Goal: Task Accomplishment & Management: Use online tool/utility

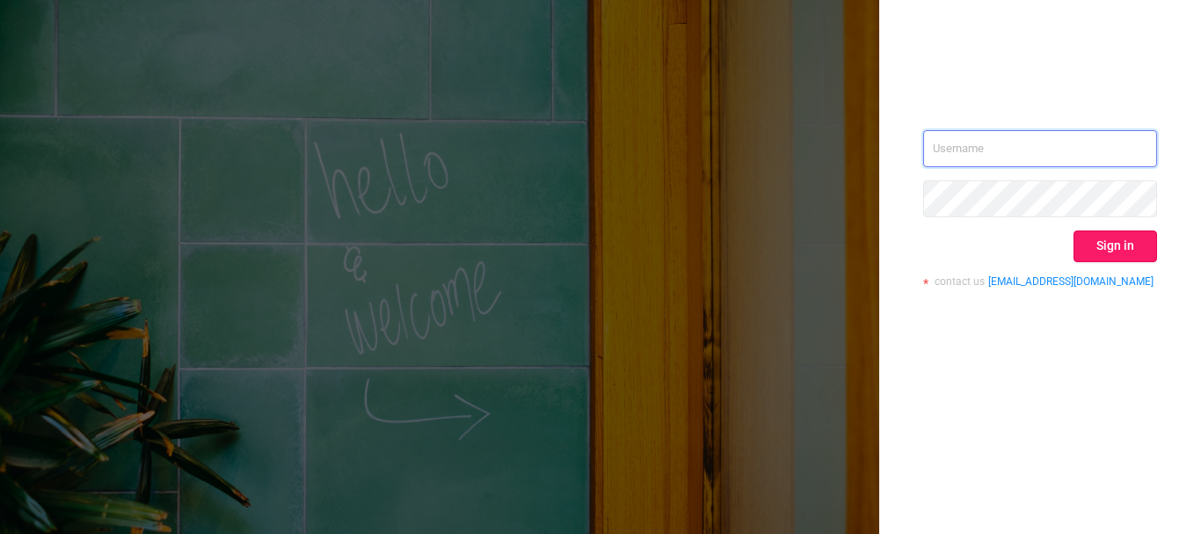
type input "[PERSON_NAME][EMAIL_ADDRESS][DOMAIN_NAME]"
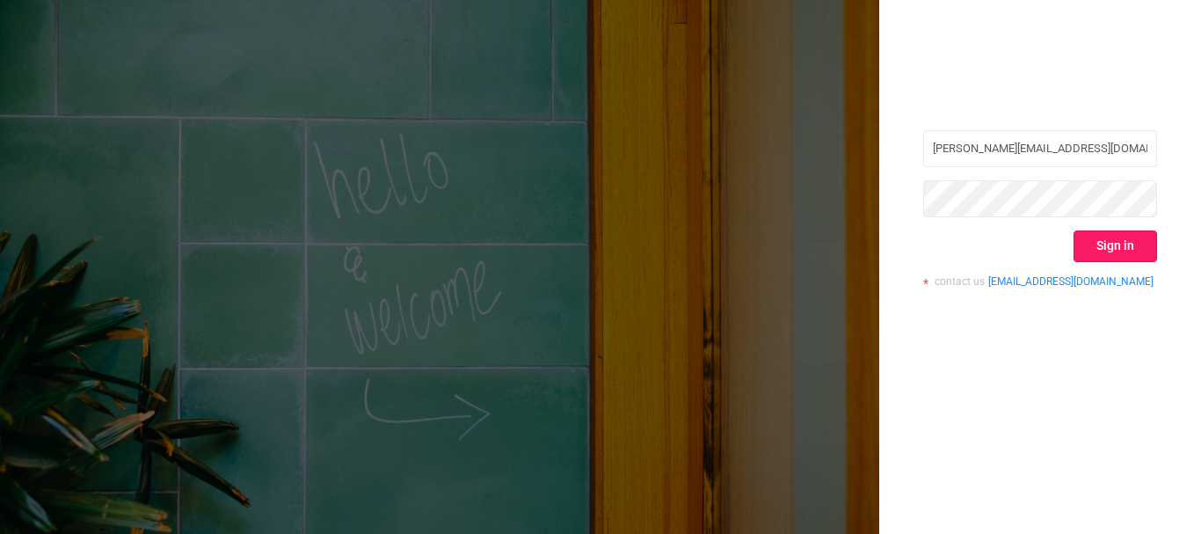
click at [1122, 250] on button "Sign in" at bounding box center [1116, 246] width 84 height 32
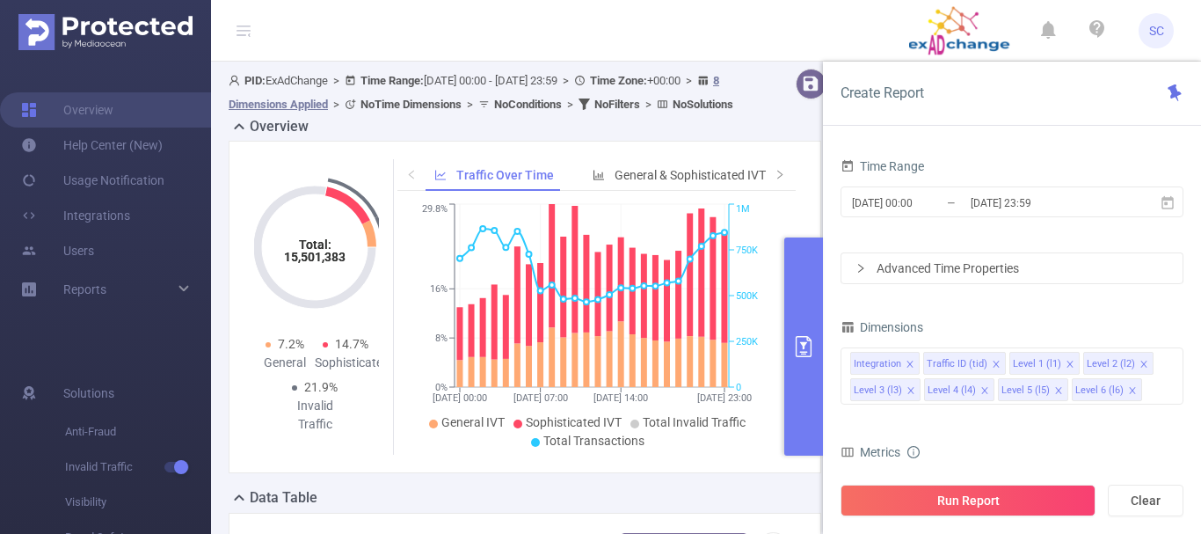
click at [815, 347] on button "primary" at bounding box center [804, 346] width 39 height 218
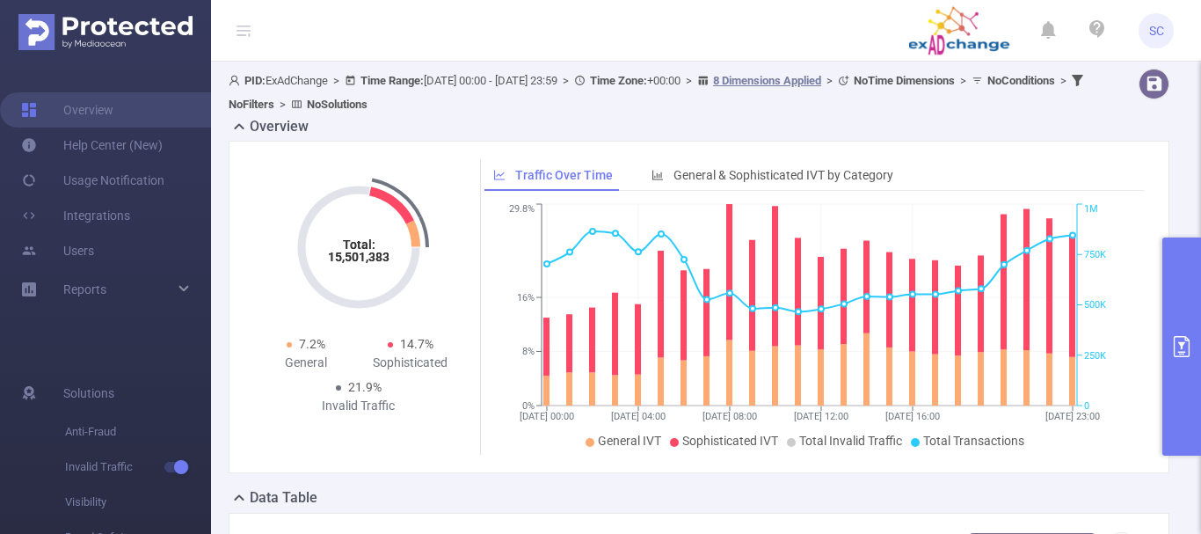
click at [1191, 330] on button "primary" at bounding box center [1182, 346] width 39 height 218
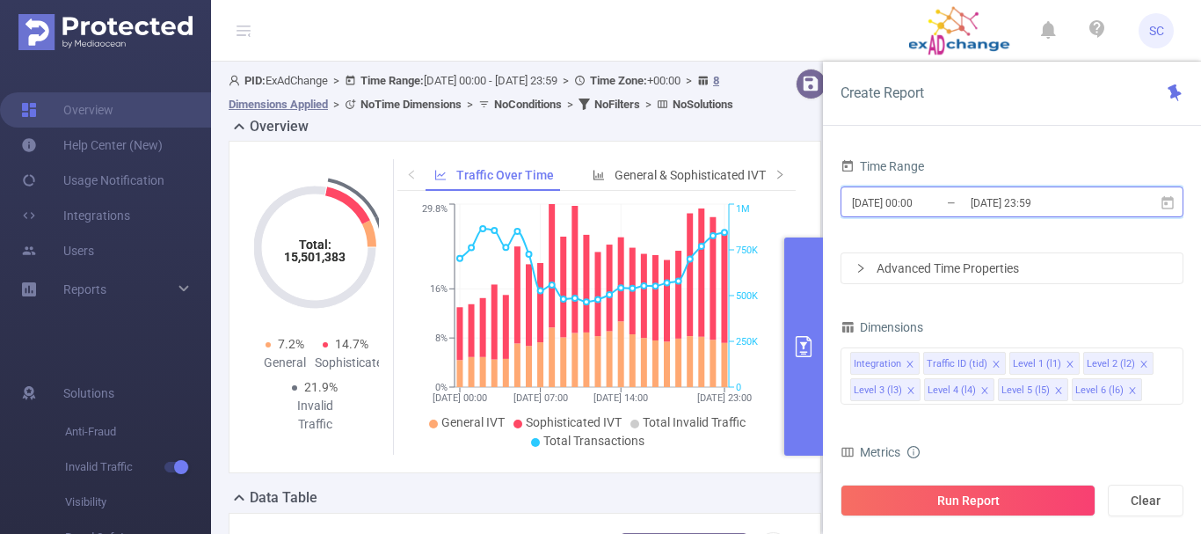
click at [1175, 206] on icon at bounding box center [1168, 203] width 16 height 16
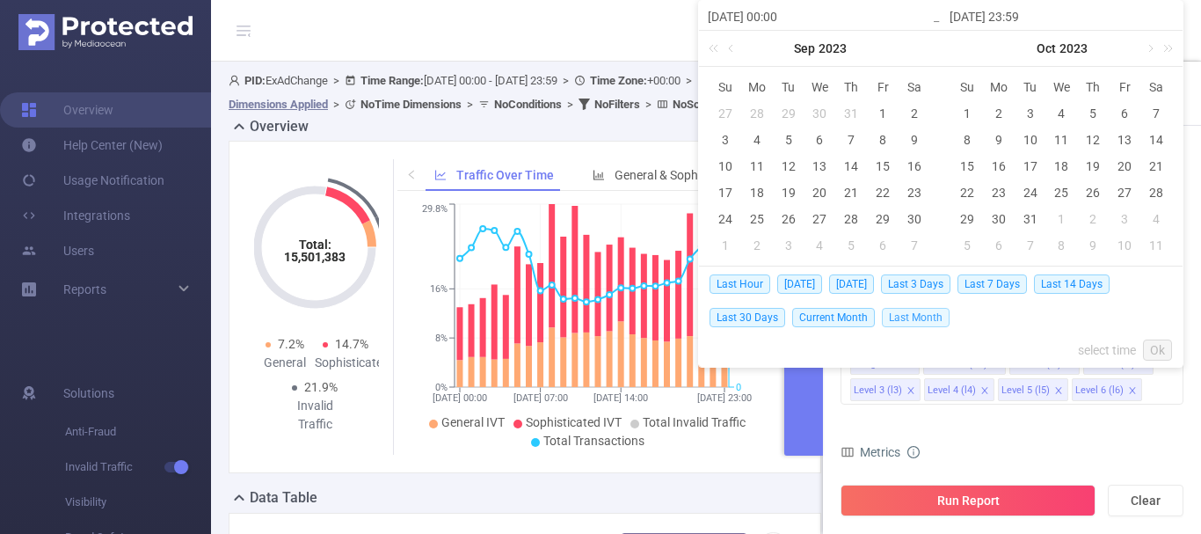
click at [921, 317] on span "Last Month" at bounding box center [916, 317] width 68 height 19
type input "[DATE] 00:00"
type input "[DATE] 23:59"
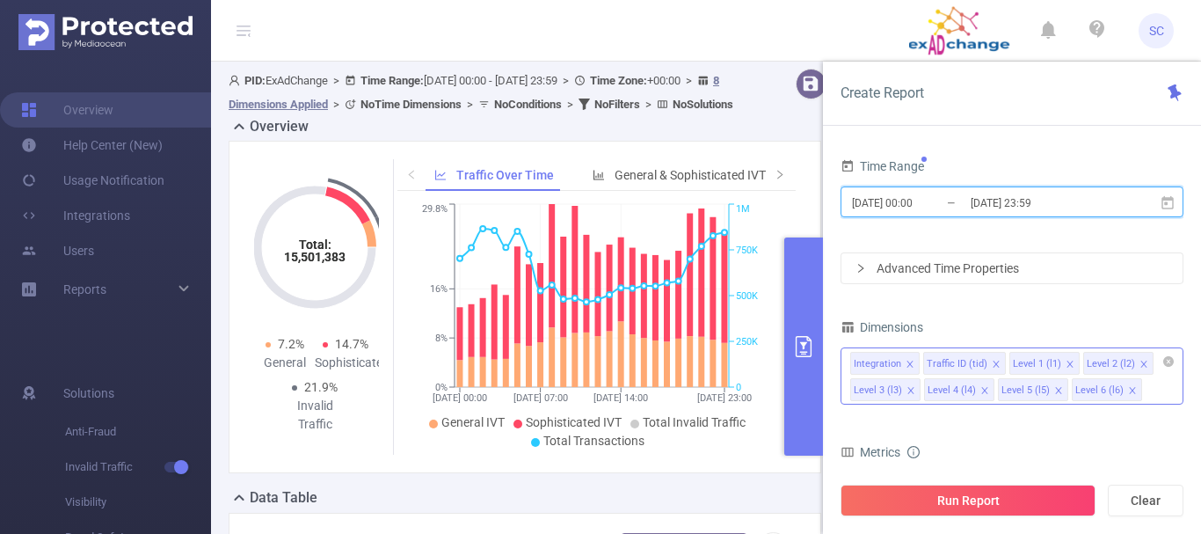
click at [992, 364] on icon "icon: close" at bounding box center [996, 364] width 9 height 9
click at [980, 364] on icon "icon: close" at bounding box center [984, 364] width 9 height 9
click at [981, 364] on icon "icon: close" at bounding box center [984, 364] width 9 height 9
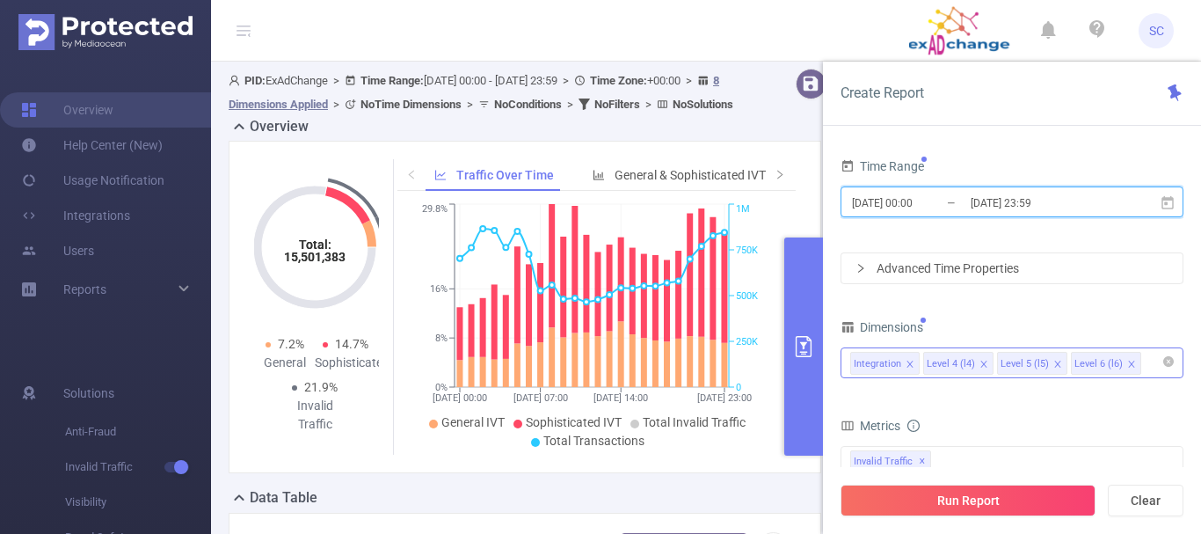
click at [981, 364] on icon "icon: close" at bounding box center [984, 364] width 9 height 9
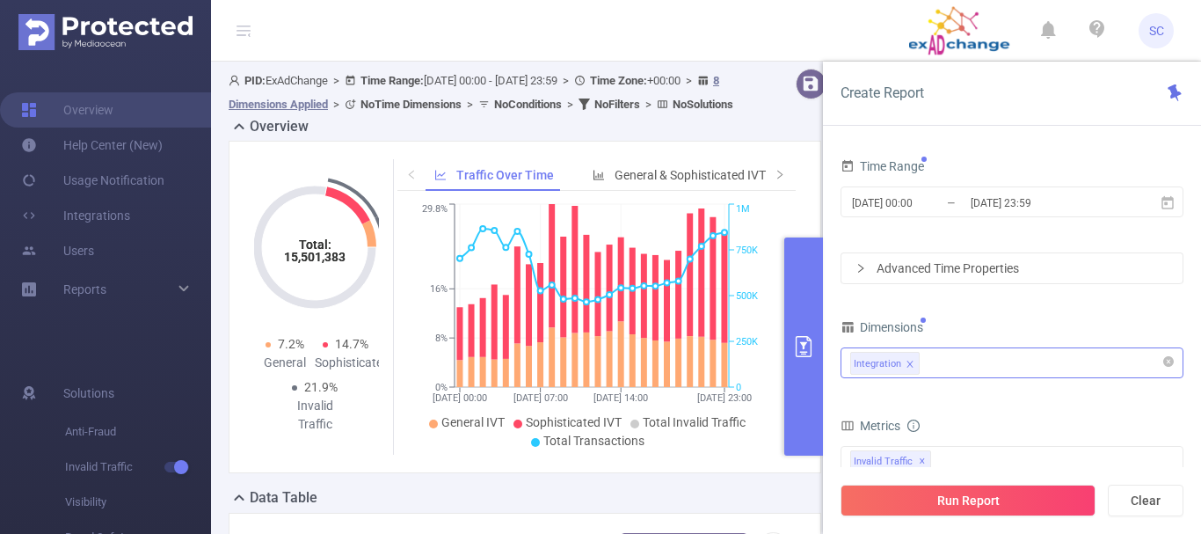
click at [974, 364] on div "Integration" at bounding box center [1013, 362] width 324 height 29
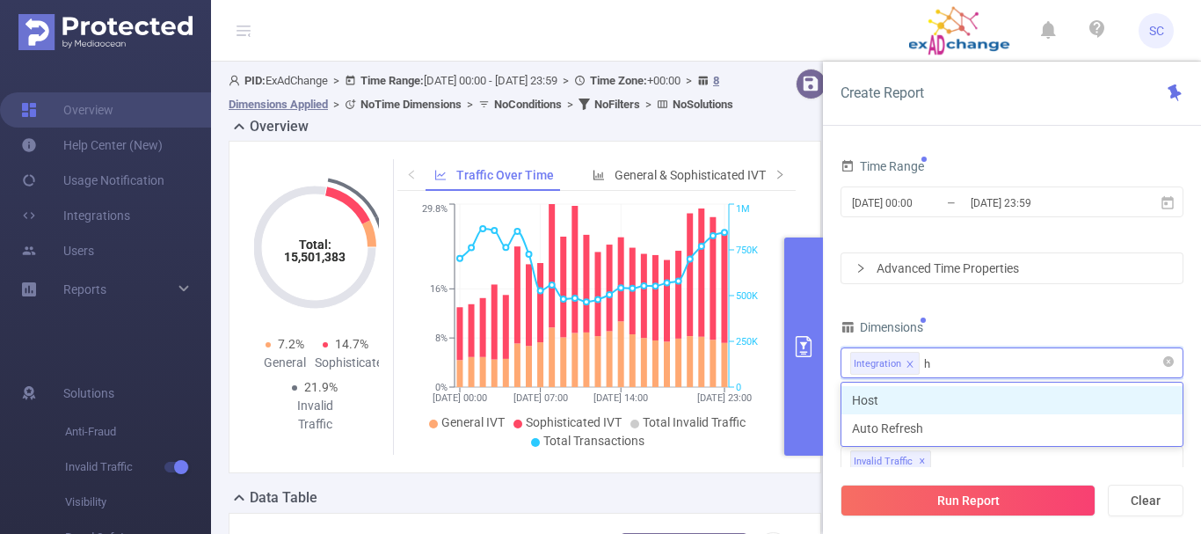
type input "ho"
click at [912, 396] on li "Host" at bounding box center [1012, 400] width 341 height 28
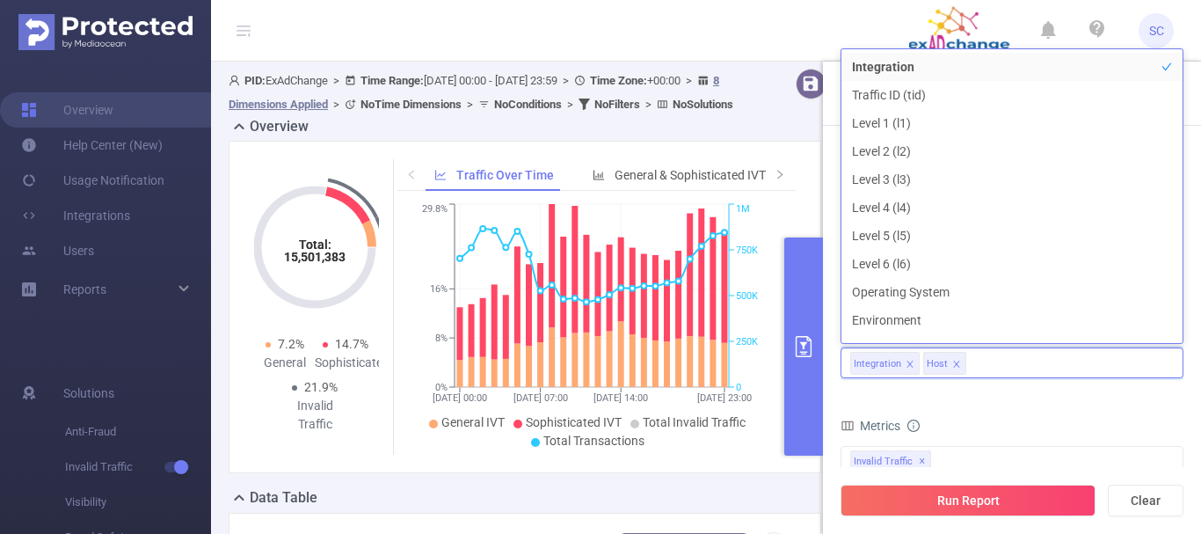
click at [1004, 396] on form "Dimensions Integration Host Metrics bp_total brand-safety brand_is_solution bp_…" at bounding box center [1012, 510] width 343 height 391
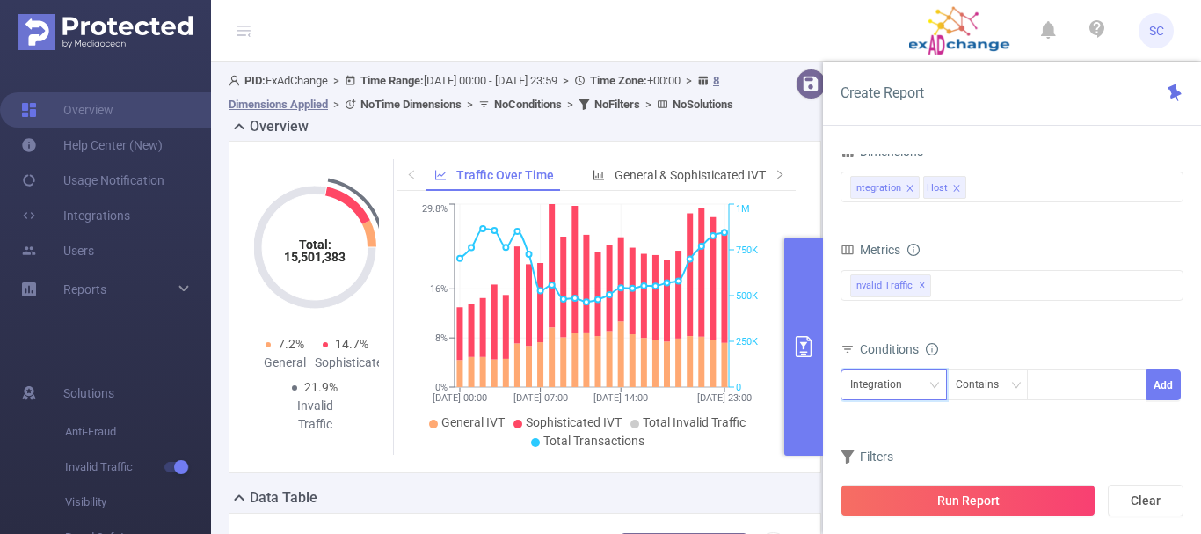
click at [933, 385] on icon "icon: down" at bounding box center [935, 385] width 9 height 6
click at [896, 446] on li "Host" at bounding box center [894, 449] width 106 height 28
click at [1041, 381] on input at bounding box center [1041, 385] width 8 height 23
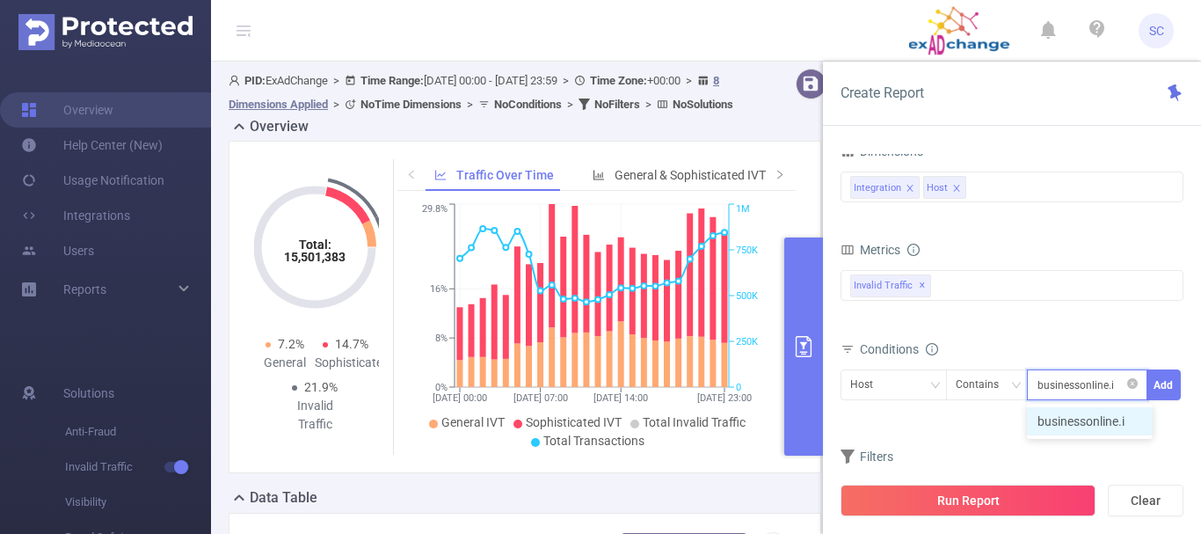
type input "[DOMAIN_NAME]"
click at [1080, 423] on li "[DOMAIN_NAME]" at bounding box center [1093, 421] width 133 height 28
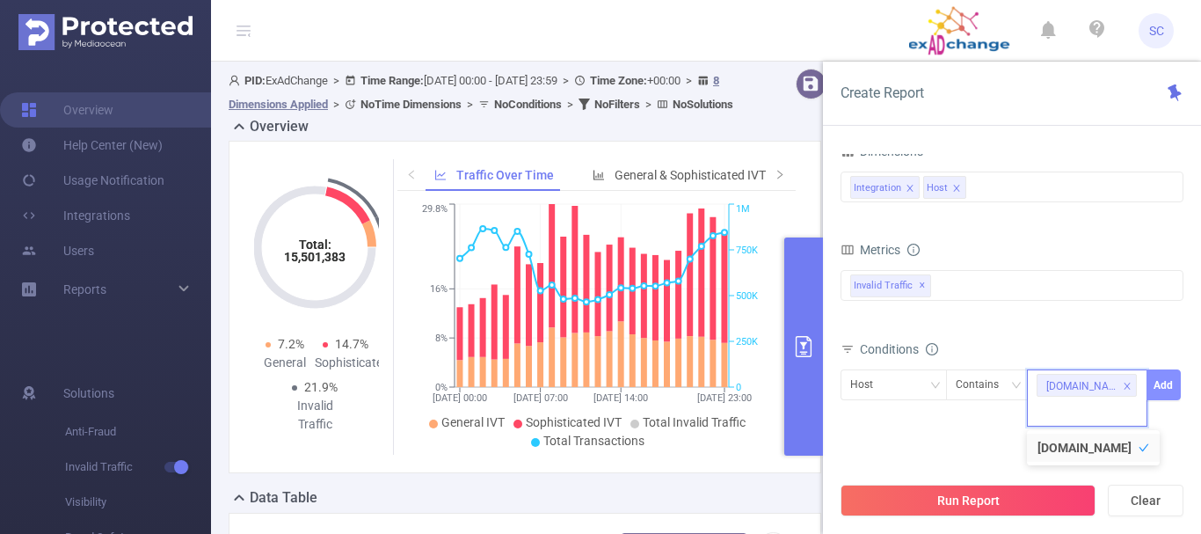
click at [1165, 390] on button "Add" at bounding box center [1164, 384] width 34 height 31
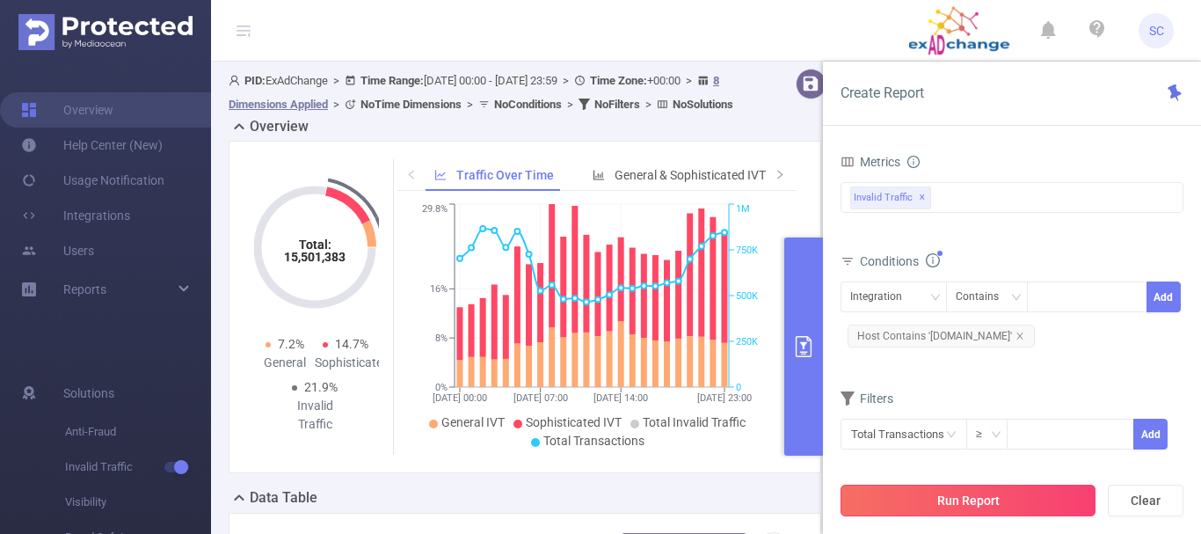
click at [987, 501] on button "Run Report" at bounding box center [968, 501] width 255 height 32
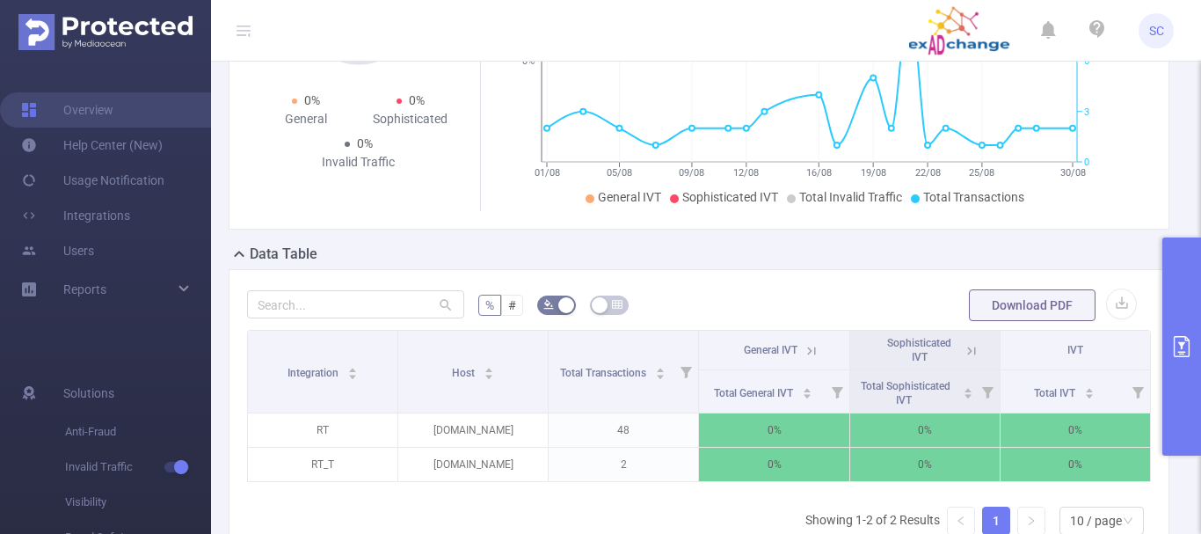
scroll to position [264, 0]
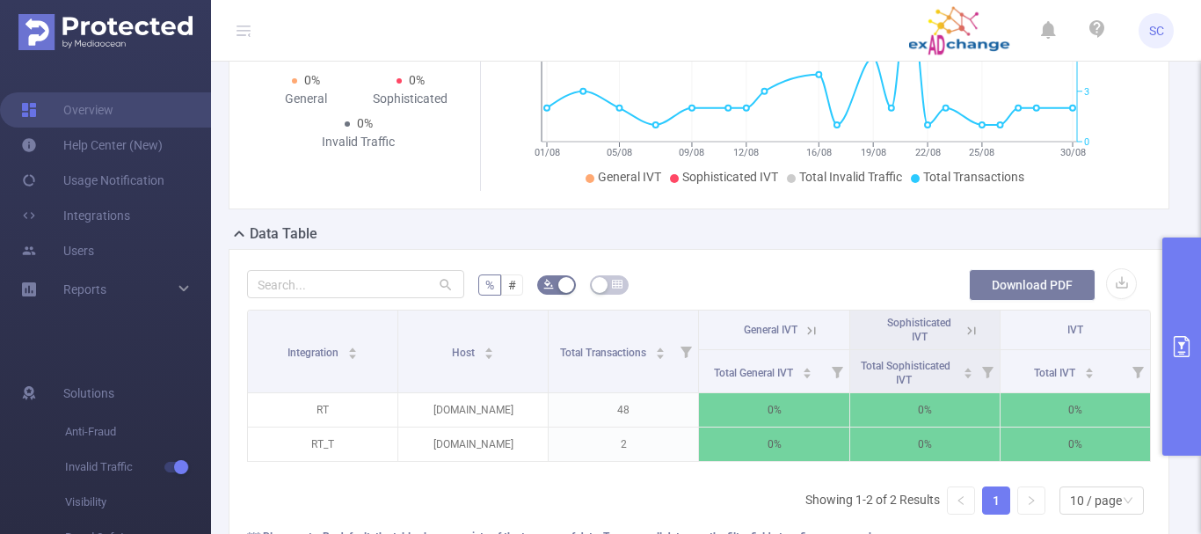
click at [993, 283] on button "Download PDF" at bounding box center [1032, 285] width 127 height 32
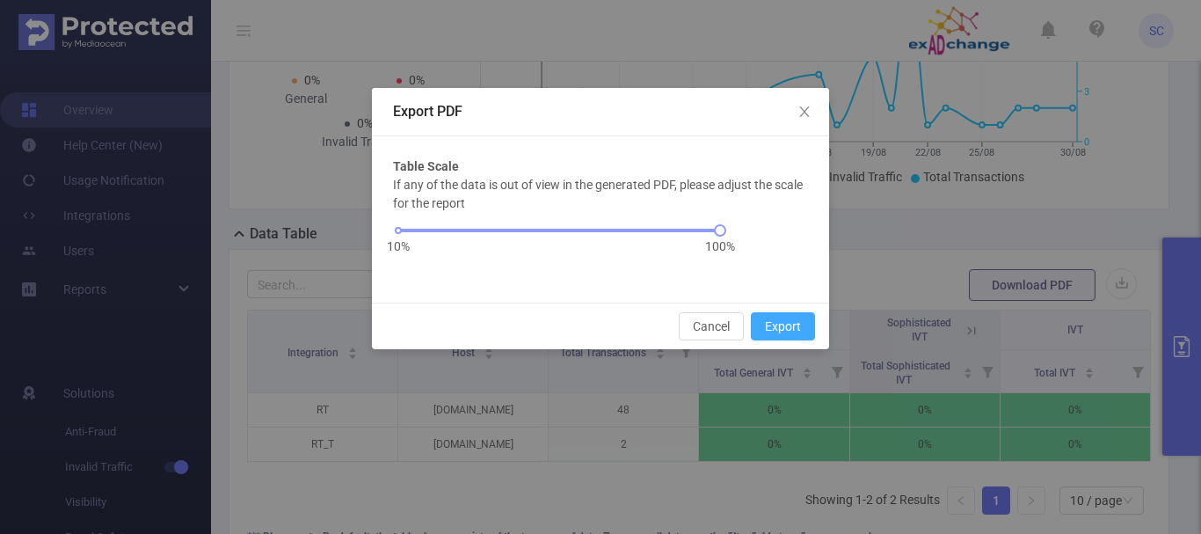
click at [771, 326] on button "Export" at bounding box center [783, 326] width 64 height 28
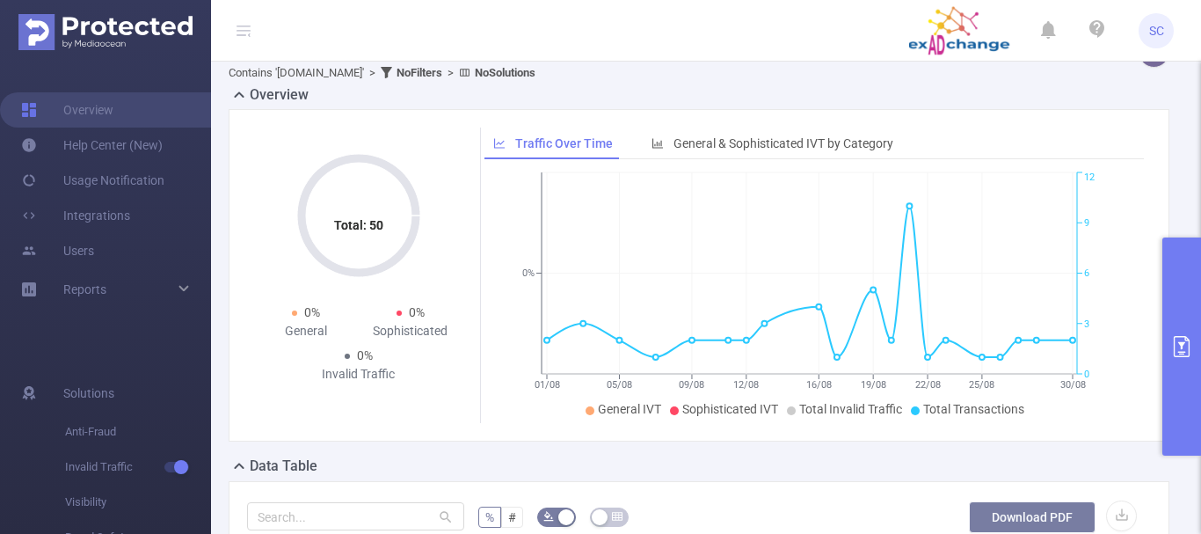
scroll to position [0, 0]
